Goal: Task Accomplishment & Management: Manage account settings

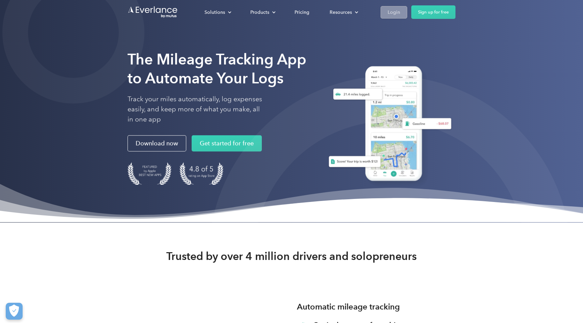
click at [385, 12] on link "Login" at bounding box center [393, 12] width 27 height 12
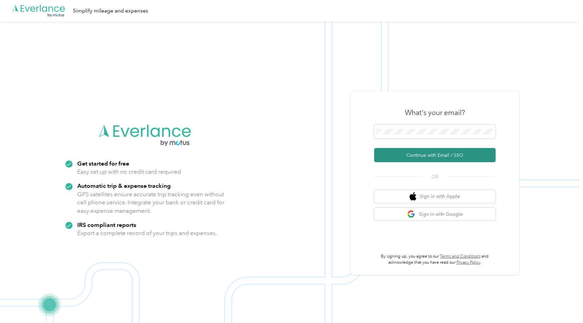
click at [440, 154] on button "Continue with Email / SSO" at bounding box center [434, 155] width 121 height 14
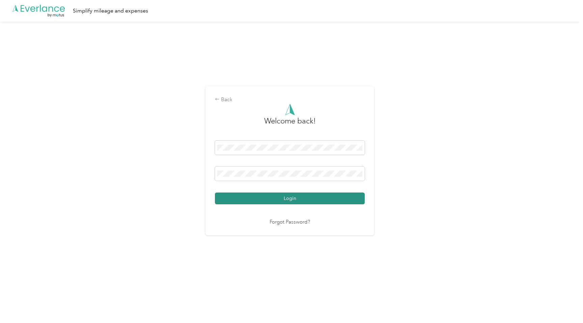
click at [280, 201] on button "Login" at bounding box center [290, 199] width 150 height 12
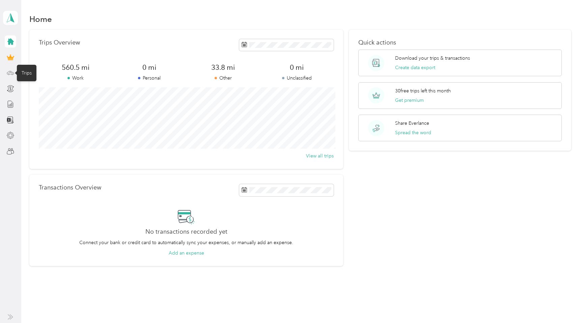
click at [13, 74] on circle at bounding box center [11, 73] width 1 height 1
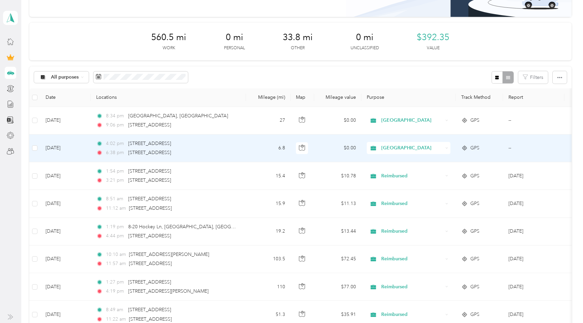
scroll to position [71, 0]
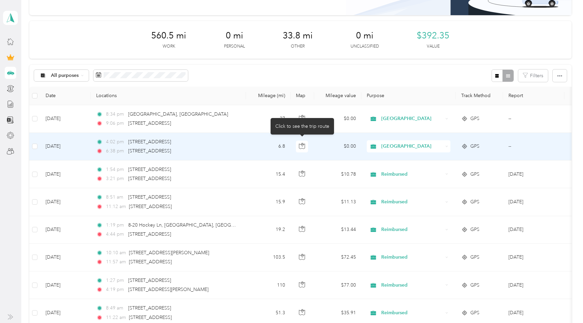
click at [403, 147] on span "St. Paul's School" at bounding box center [412, 146] width 62 height 7
click at [408, 184] on li "St. Paul's School" at bounding box center [408, 183] width 84 height 12
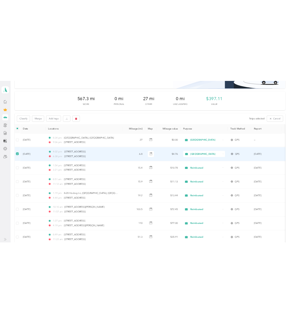
scroll to position [0, 0]
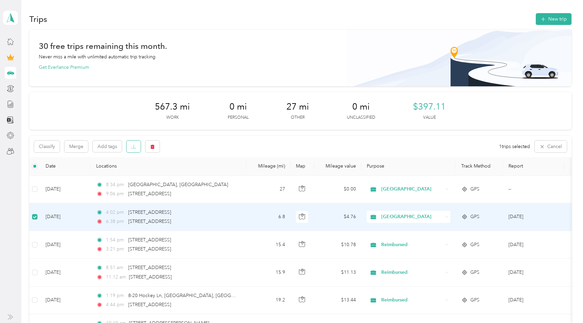
click at [131, 147] on icon "button" at bounding box center [133, 146] width 5 height 5
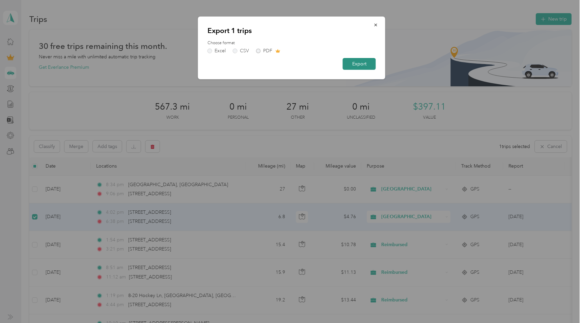
click at [351, 61] on button "Export" at bounding box center [359, 64] width 33 height 12
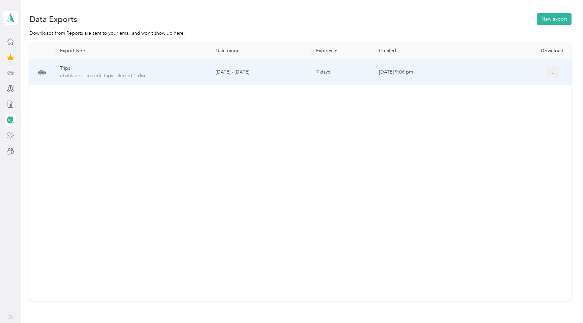
click at [553, 71] on icon "button" at bounding box center [552, 72] width 6 height 6
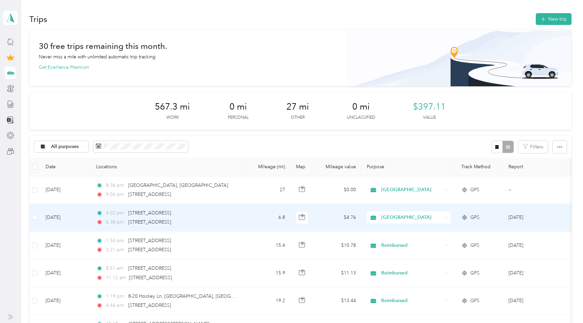
click at [425, 215] on span "St. Paul's School" at bounding box center [412, 217] width 62 height 7
click at [411, 263] on span "Reimbursed" at bounding box center [414, 265] width 62 height 7
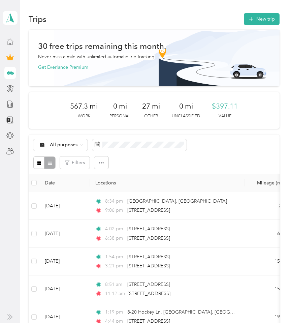
click at [165, 14] on div "Trips New trip" at bounding box center [154, 19] width 251 height 14
